Goal: Transaction & Acquisition: Purchase product/service

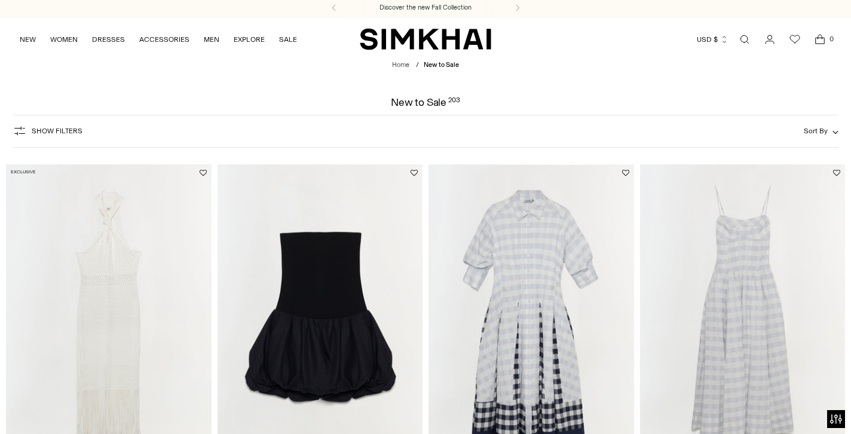
scroll to position [126, 0]
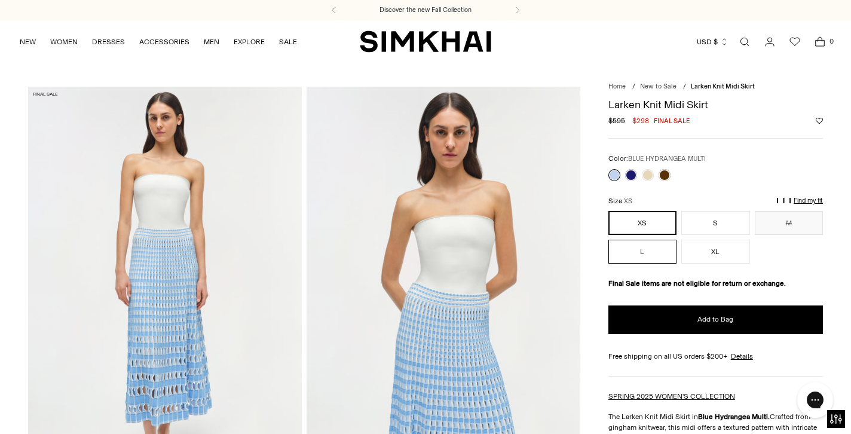
click at [635, 253] on button "L" at bounding box center [643, 252] width 68 height 24
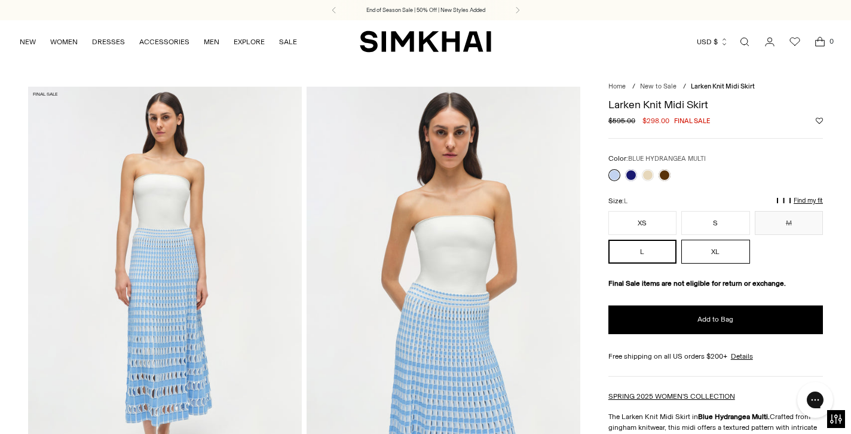
click at [716, 249] on button "XL" at bounding box center [715, 252] width 68 height 24
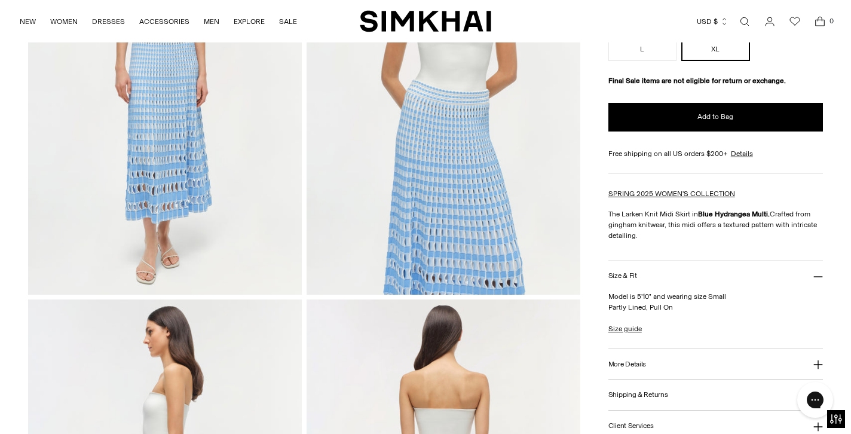
scroll to position [207, 0]
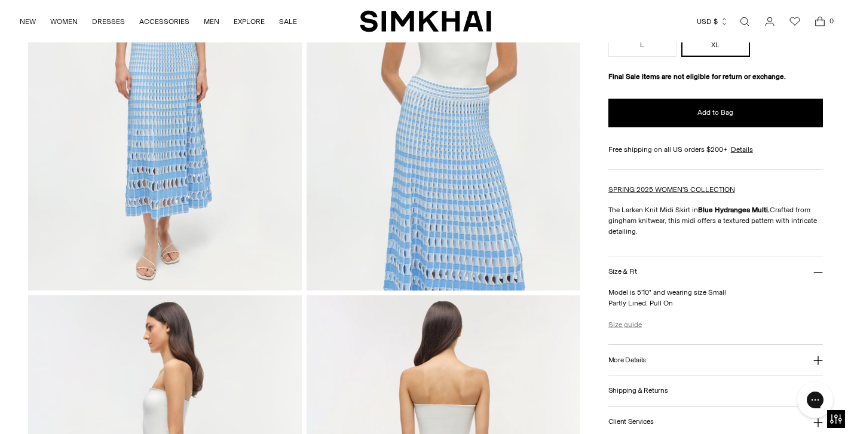
click at [636, 320] on link "Size guide" at bounding box center [625, 324] width 33 height 11
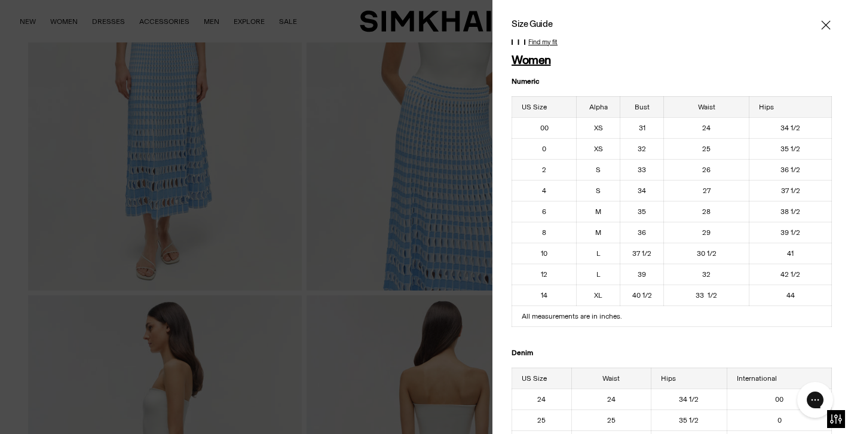
click at [825, 24] on icon "Close" at bounding box center [825, 24] width 9 height 9
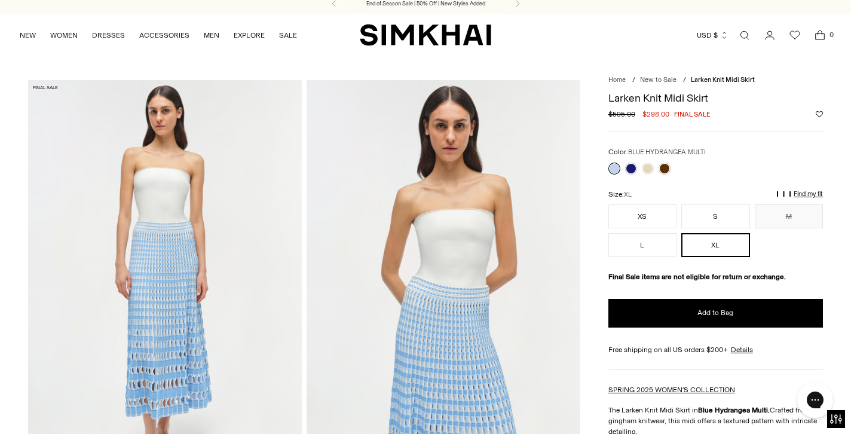
scroll to position [4, 0]
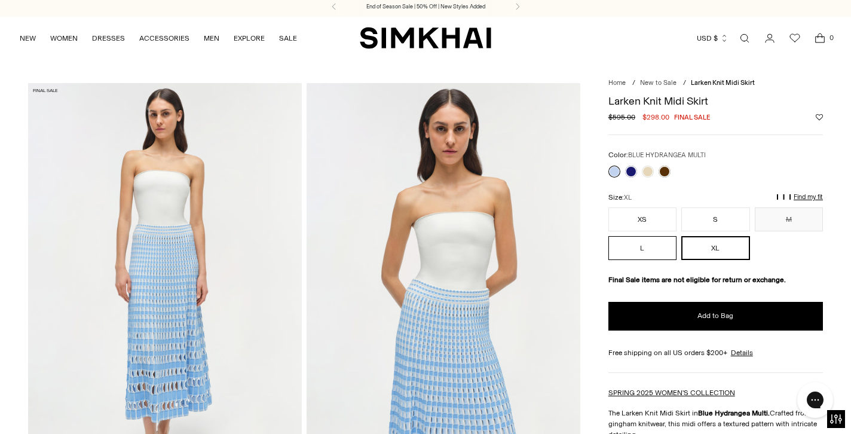
click at [650, 249] on button "L" at bounding box center [643, 248] width 68 height 24
click at [636, 249] on button "L" at bounding box center [643, 248] width 68 height 24
click at [710, 250] on button "XL" at bounding box center [715, 248] width 68 height 24
click at [684, 197] on p "Find my fit" at bounding box center [677, 208] width 14 height 22
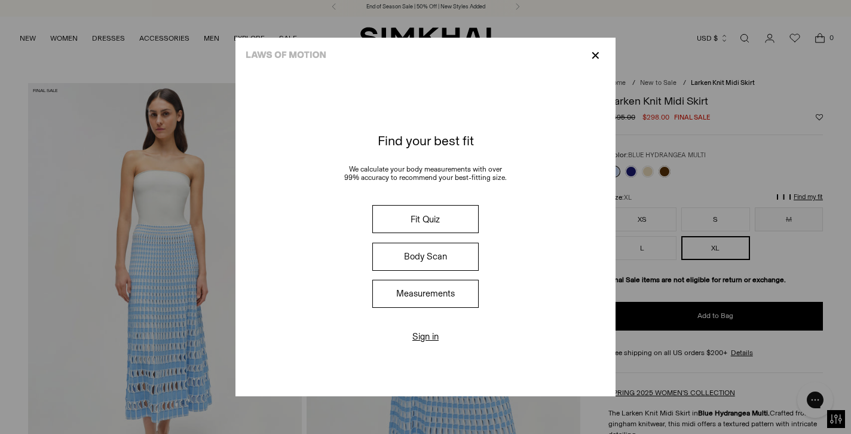
click at [592, 56] on p "✕" at bounding box center [596, 55] width 16 height 20
